Goal: Task Accomplishment & Management: Manage account settings

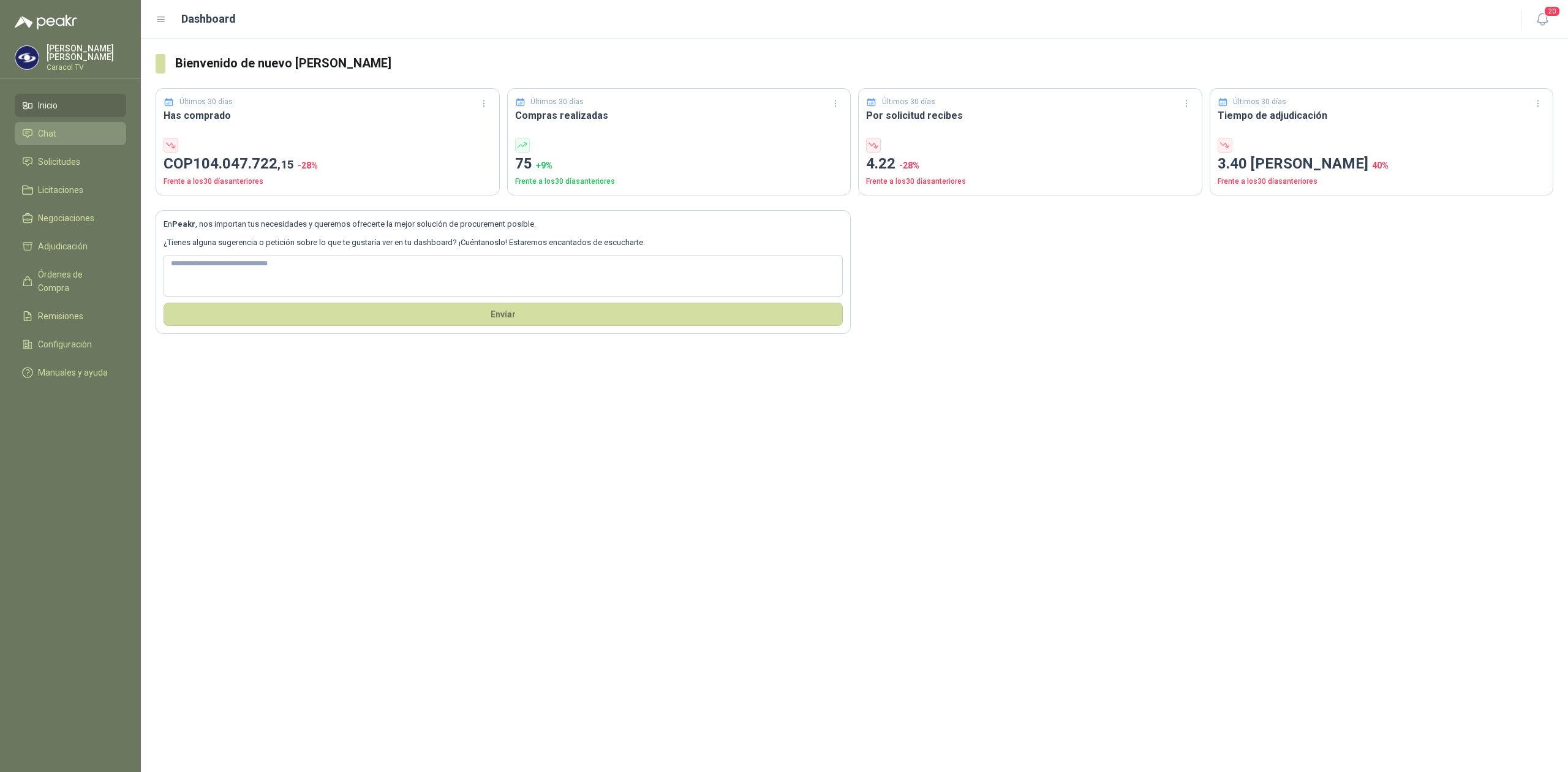
click at [62, 130] on li "Chat" at bounding box center [70, 133] width 97 height 13
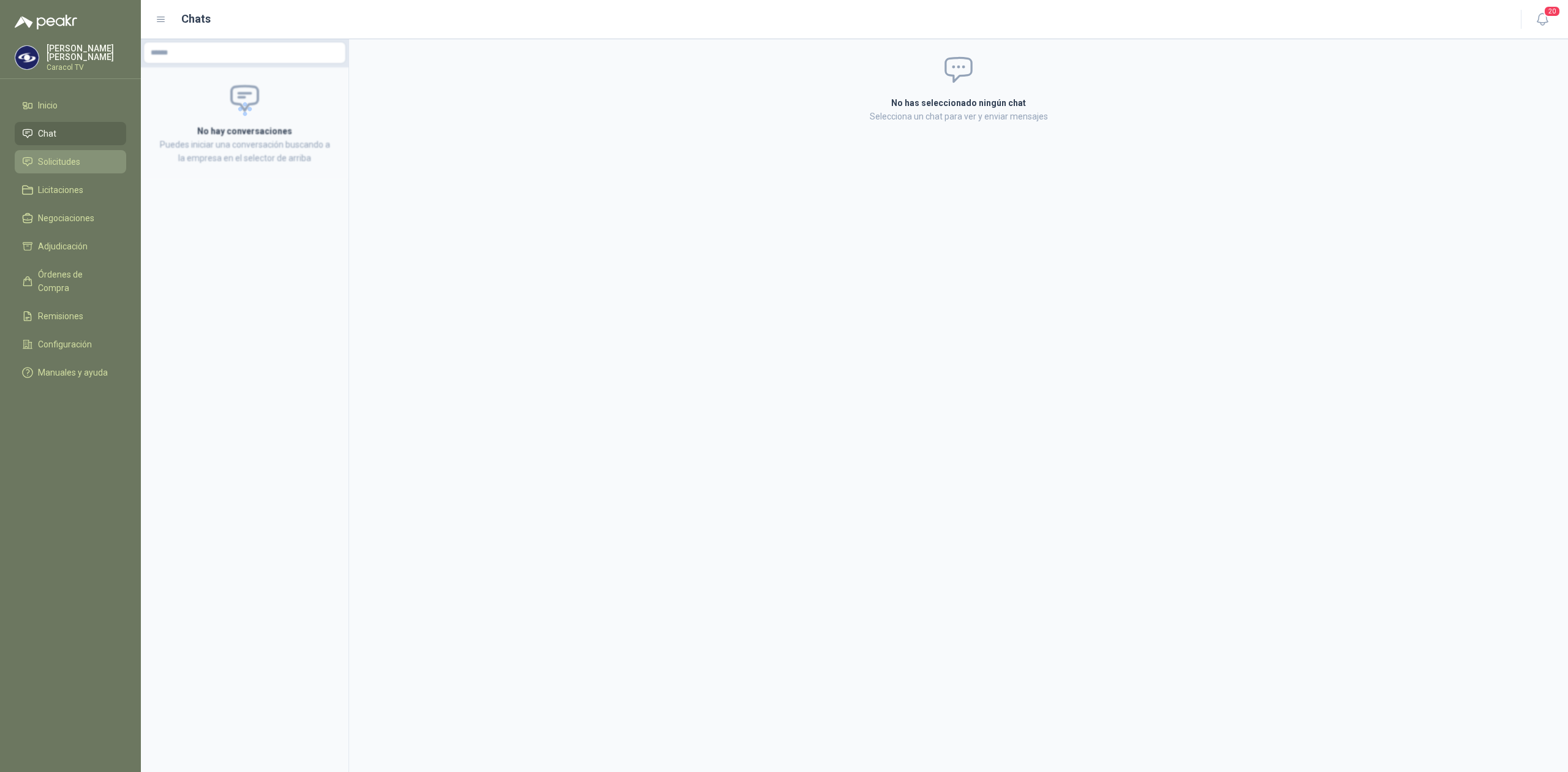
click at [43, 157] on span "Solicitudes" at bounding box center [59, 162] width 42 height 13
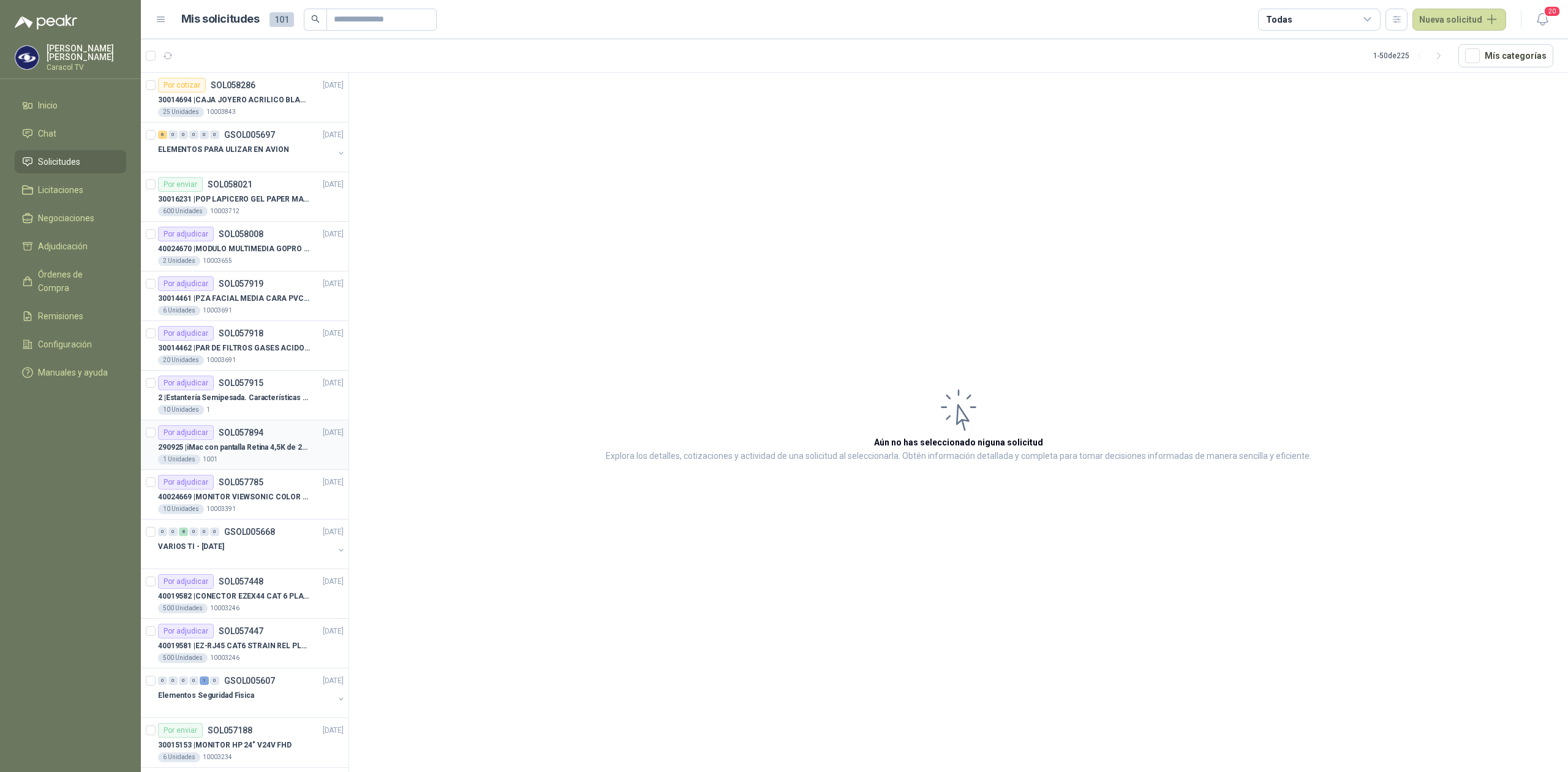
click at [243, 453] on p "290925 | iMac con pantalla Retina 4,5K de 24 pulgadas M4" at bounding box center [234, 447] width 152 height 11
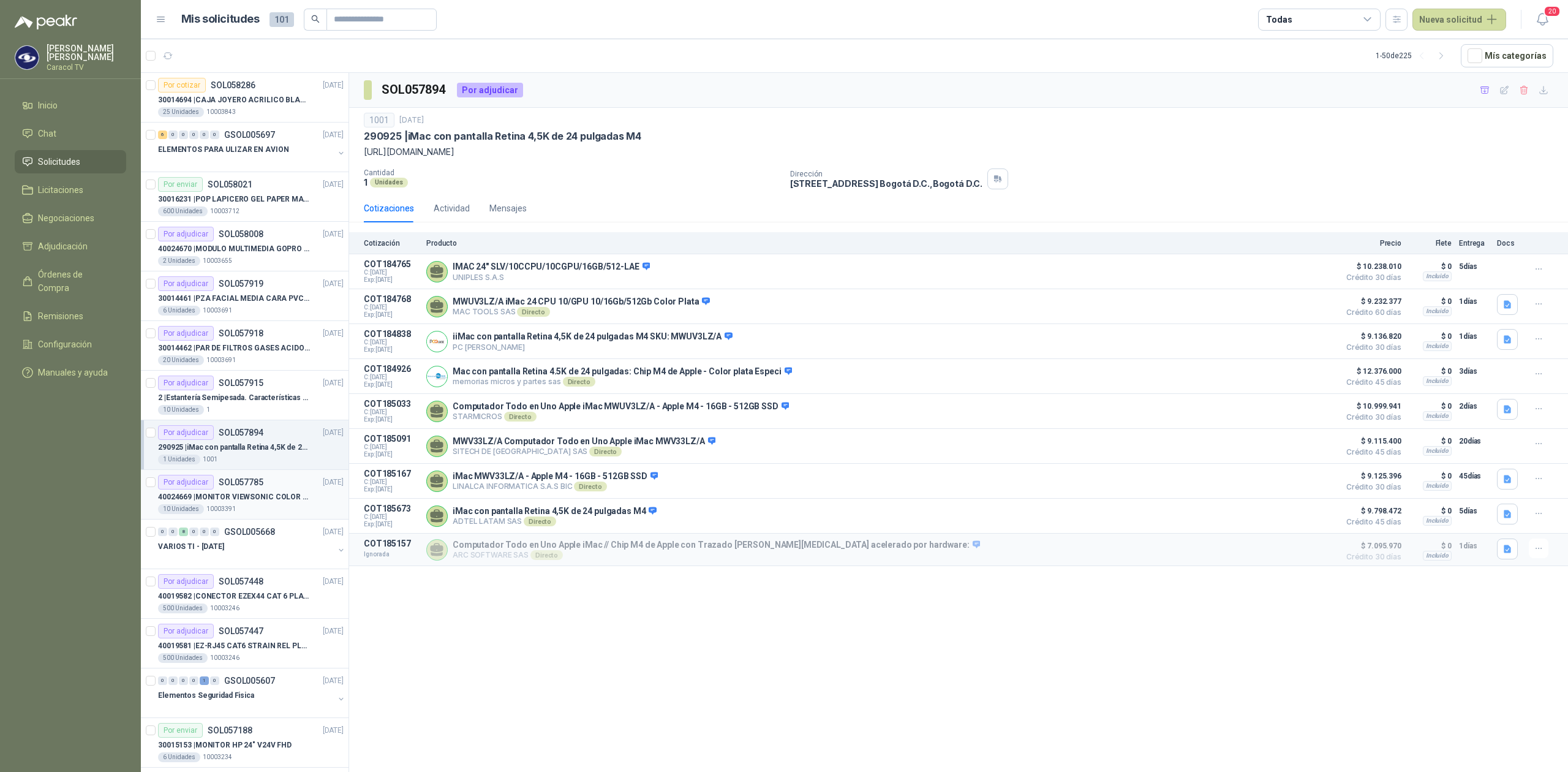
click at [250, 507] on div "10 Unidades 10003391" at bounding box center [251, 509] width 186 height 10
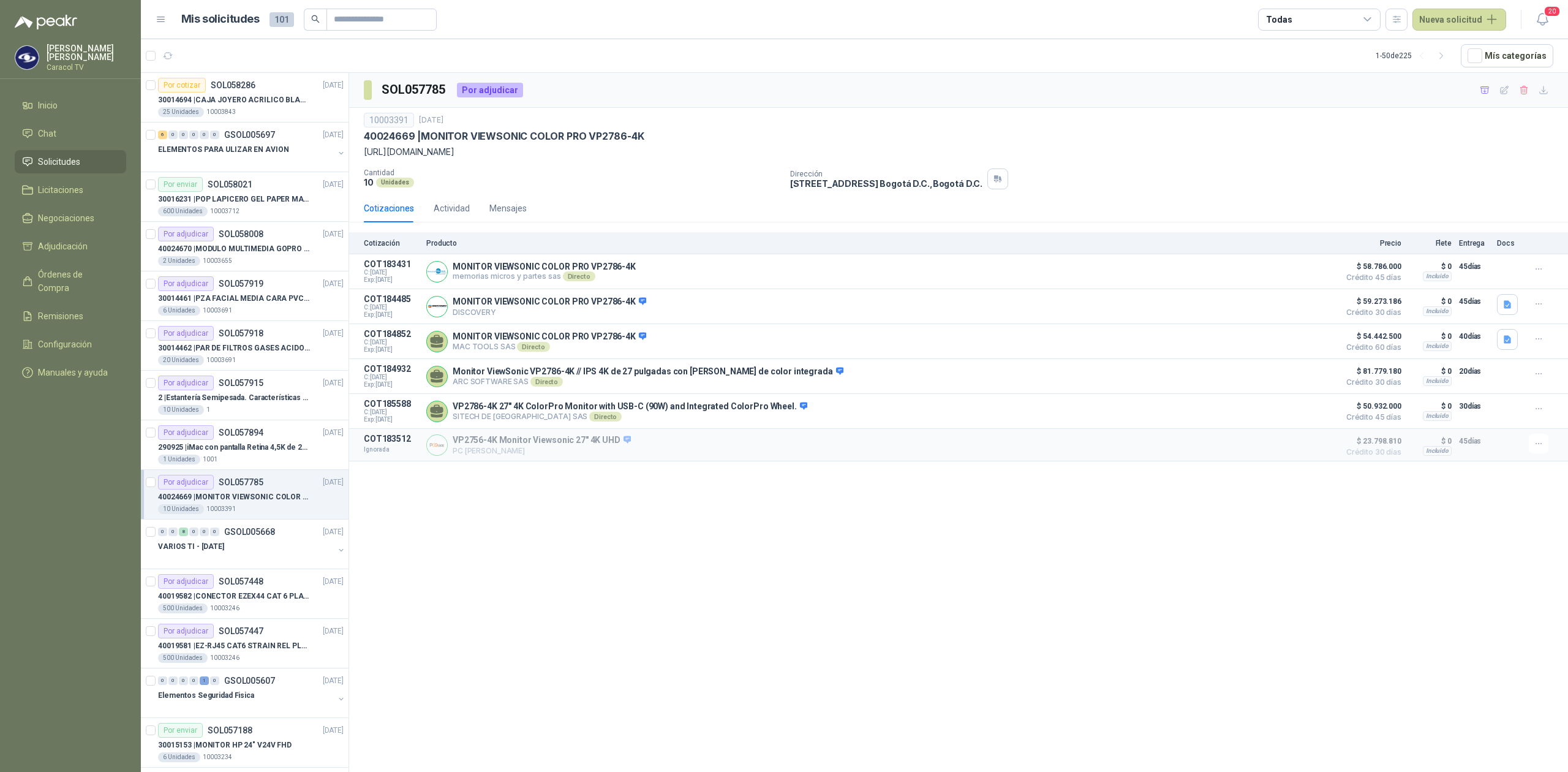
click at [250, 507] on div "10 Unidades 10003391" at bounding box center [251, 509] width 186 height 10
